Goal: Task Accomplishment & Management: Use online tool/utility

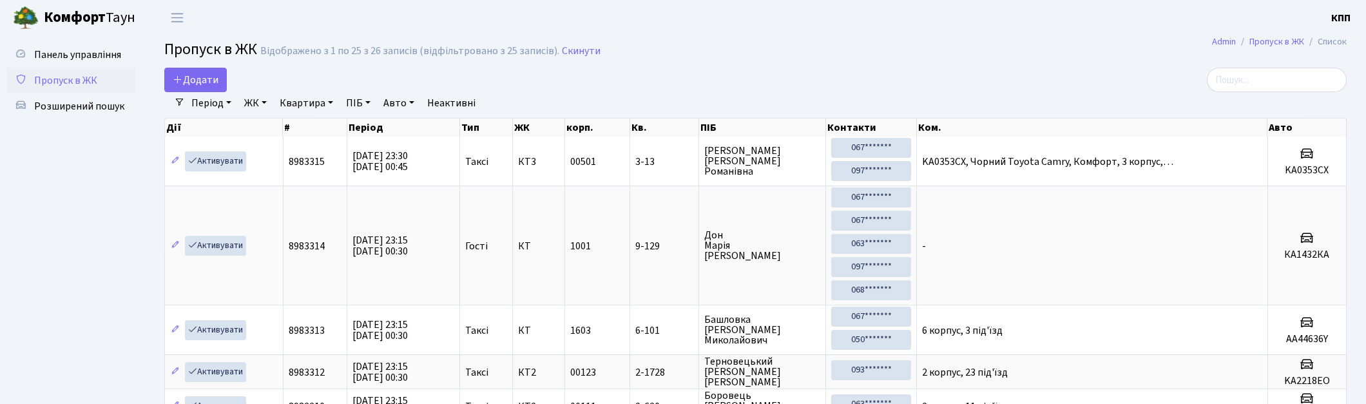
select select "25"
click at [76, 59] on span "Панель управління" at bounding box center [77, 55] width 87 height 14
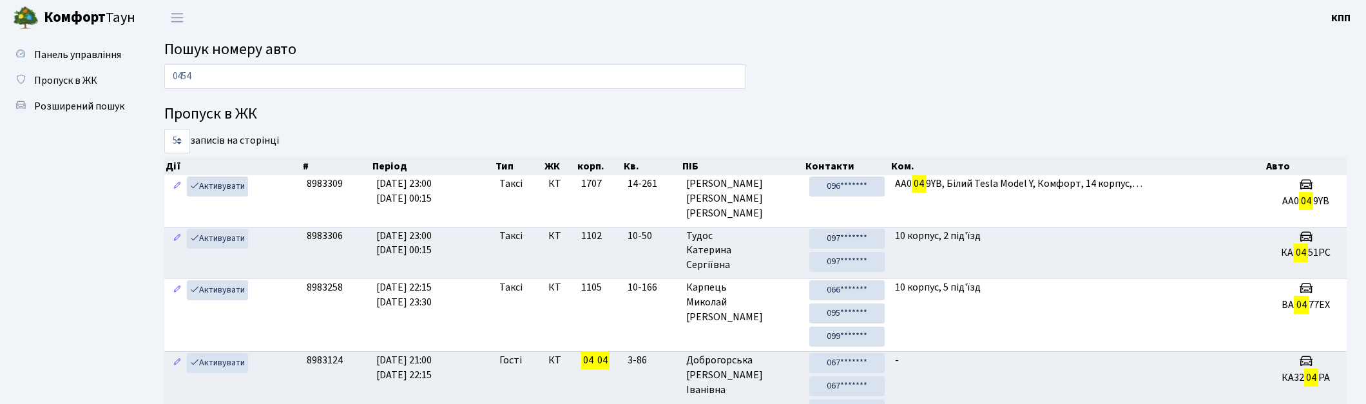
type input "0454"
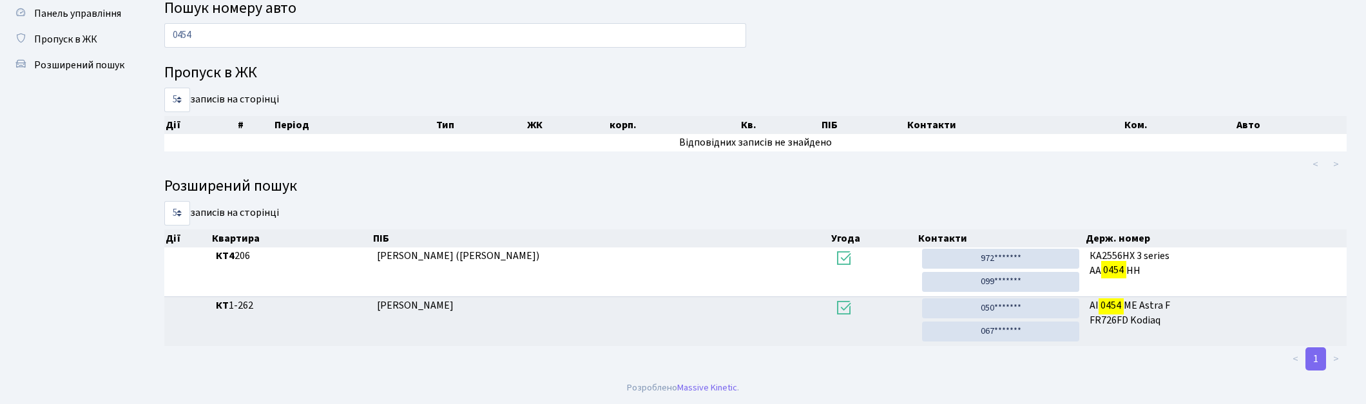
scroll to position [41, 0]
drag, startPoint x: 1002, startPoint y: 307, endPoint x: 724, endPoint y: 68, distance: 366.5
click at [1002, 307] on link "050*******" at bounding box center [1000, 309] width 157 height 20
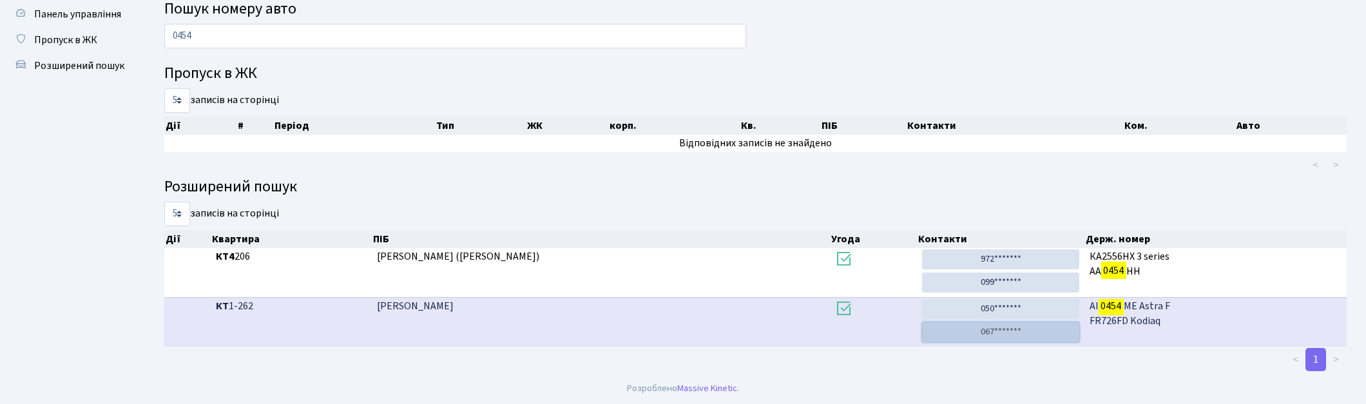
click at [983, 334] on link "067*******" at bounding box center [1000, 332] width 157 height 20
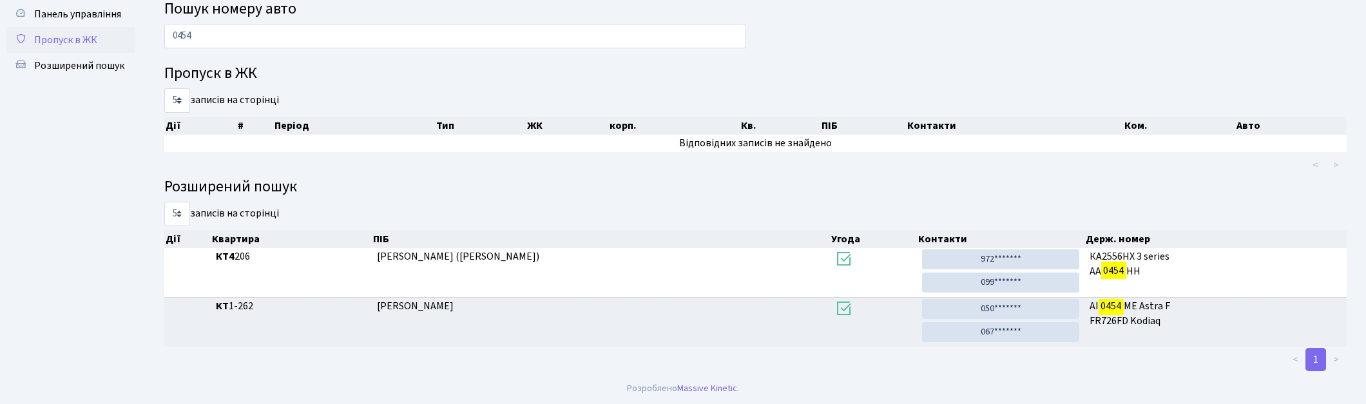
click at [43, 33] on span "Пропуск в ЖК" at bounding box center [65, 40] width 63 height 14
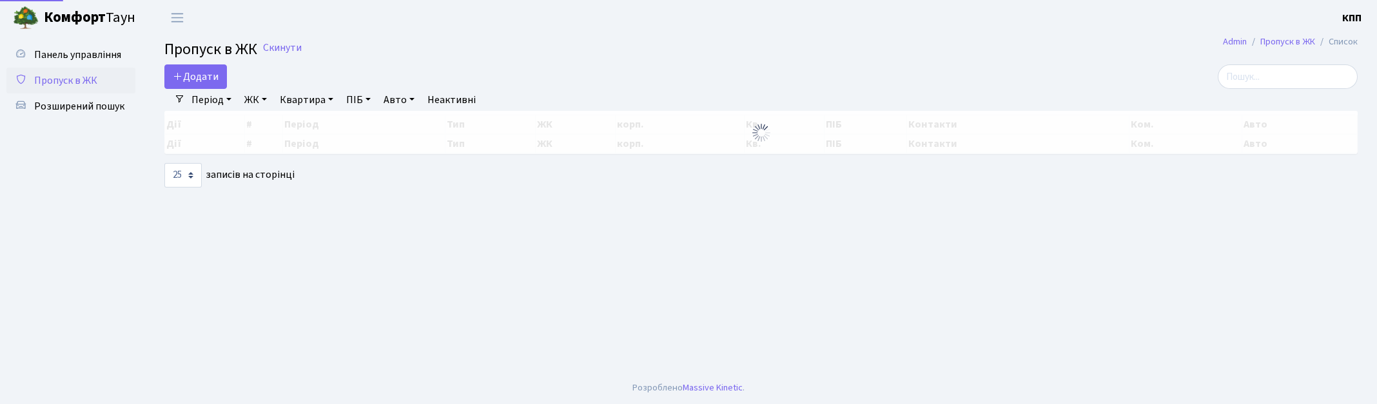
select select "25"
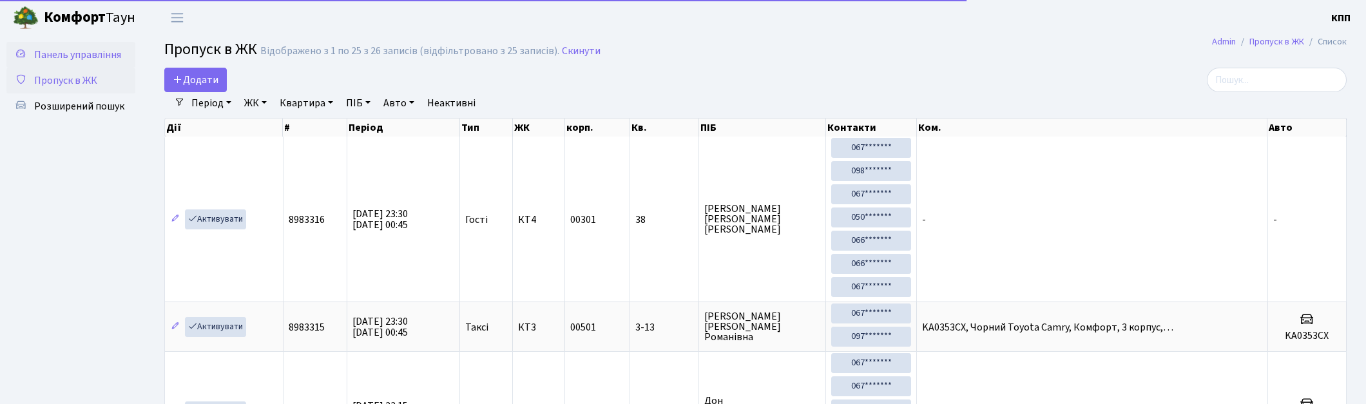
click at [54, 55] on span "Панель управління" at bounding box center [77, 55] width 87 height 14
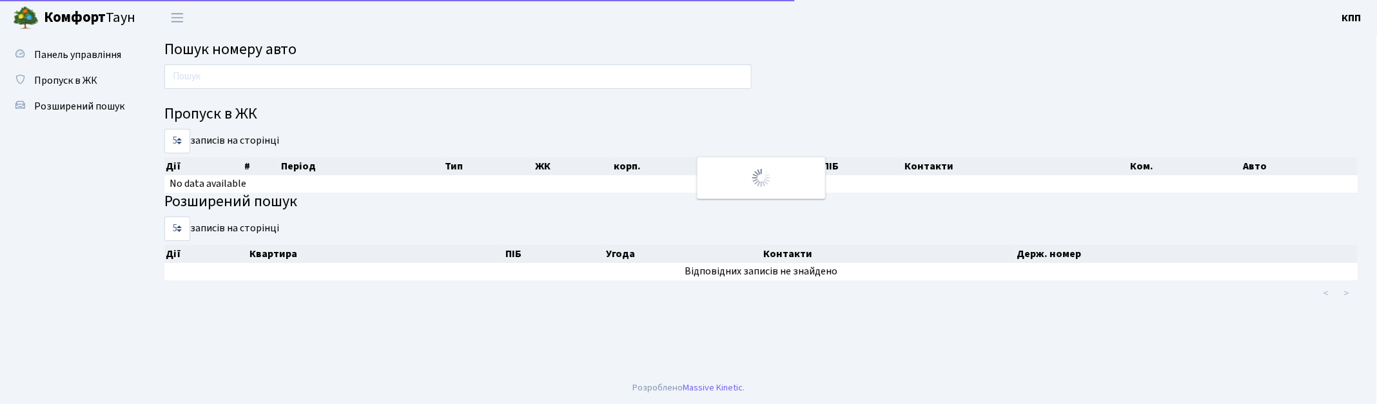
click at [233, 66] on input "text" at bounding box center [457, 76] width 587 height 24
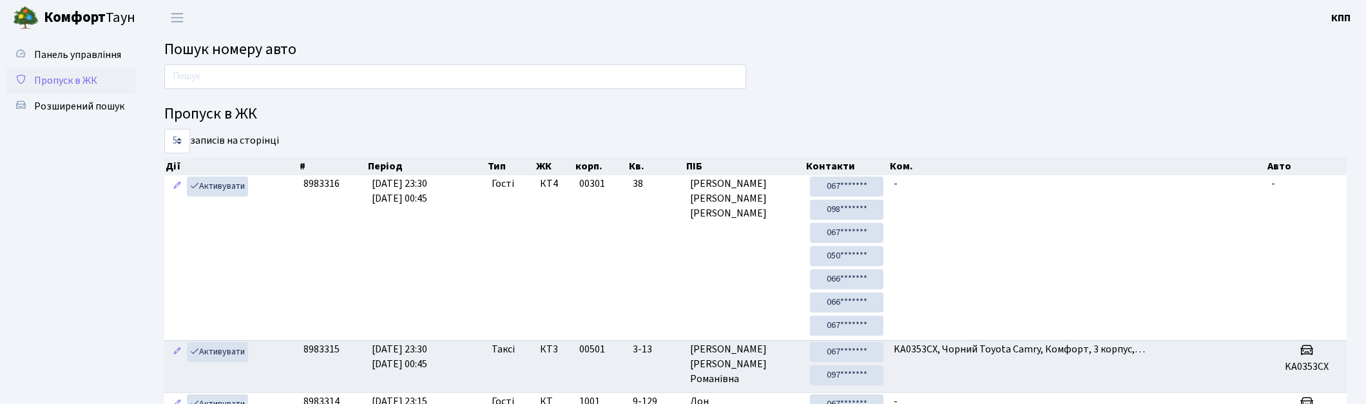
click at [79, 75] on span "Пропуск в ЖК" at bounding box center [65, 80] width 63 height 14
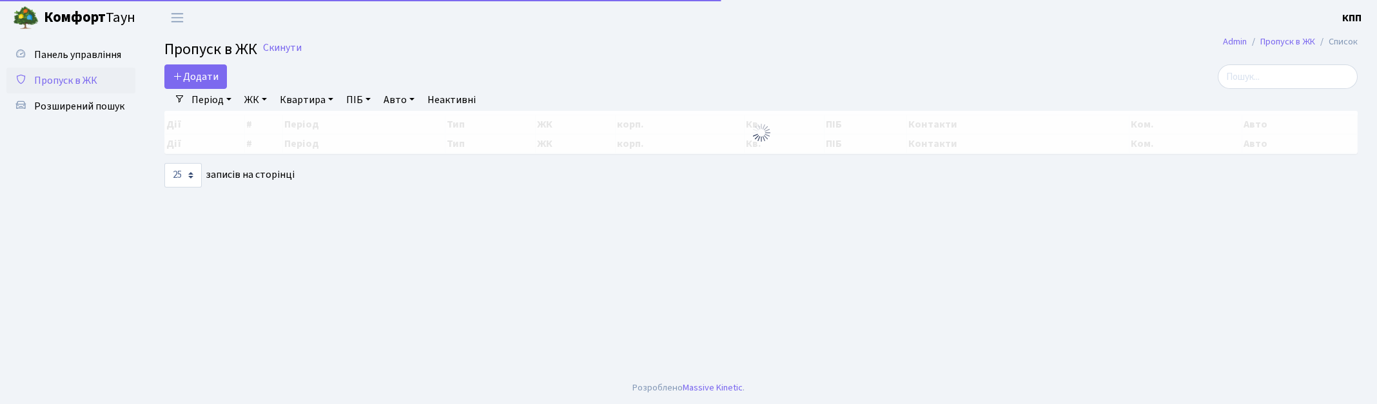
select select "25"
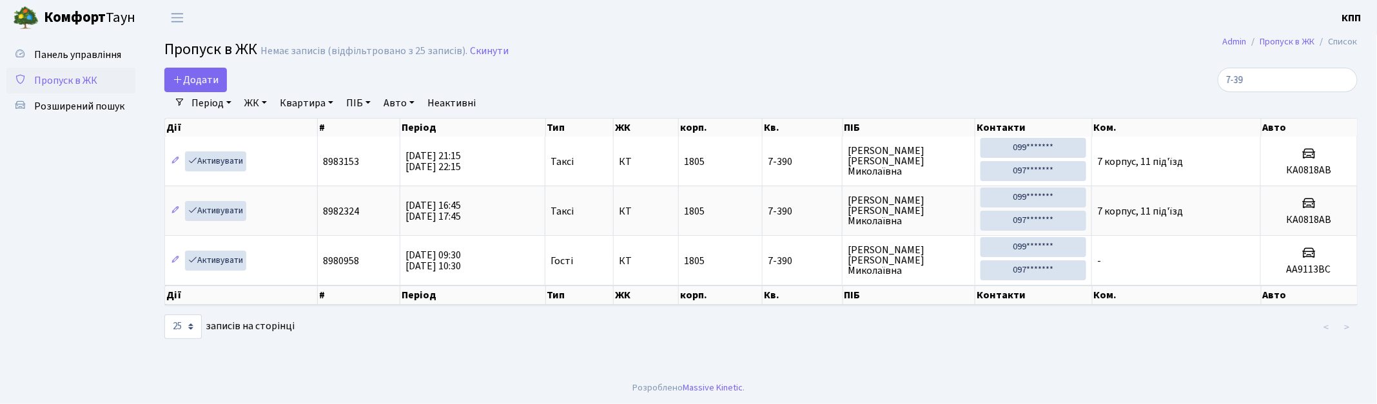
drag, startPoint x: 1274, startPoint y: 78, endPoint x: 1174, endPoint y: 68, distance: 100.4
click at [1174, 68] on div "7-39" at bounding box center [1165, 80] width 385 height 24
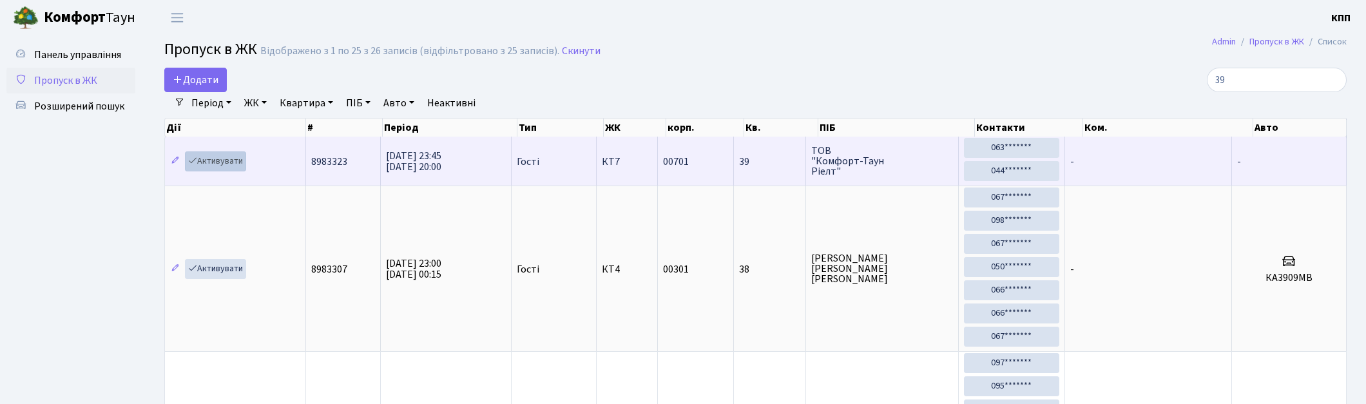
type input "39"
click at [224, 157] on link "Активувати" at bounding box center [215, 161] width 61 height 20
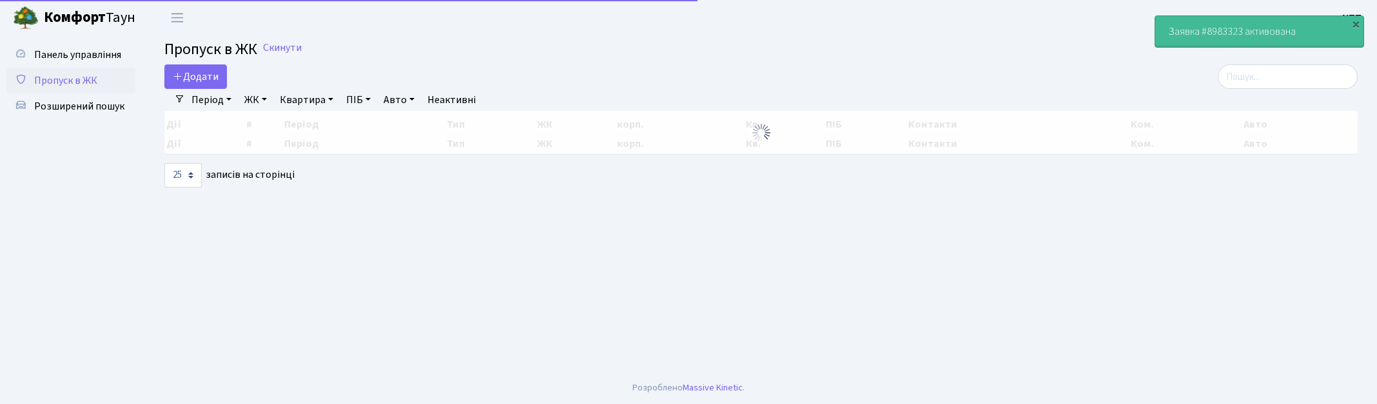
select select "25"
